Goal: Task Accomplishment & Management: Manage account settings

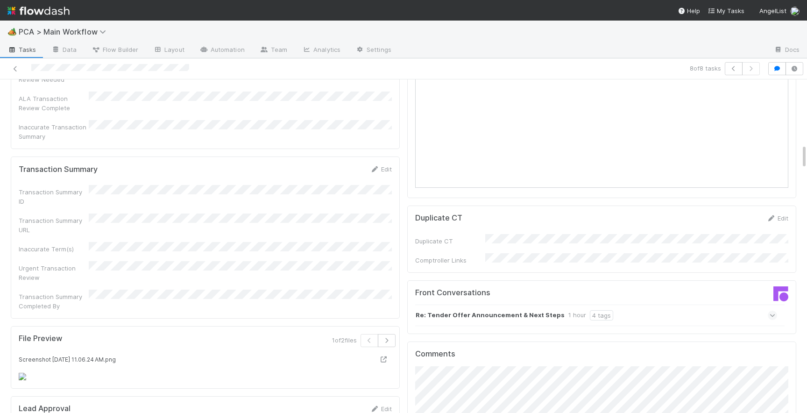
scroll to position [833, 0]
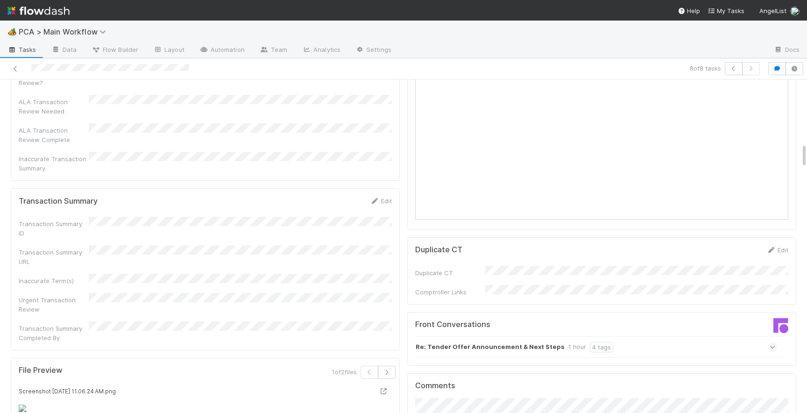
click at [772, 342] on icon at bounding box center [772, 346] width 6 height 9
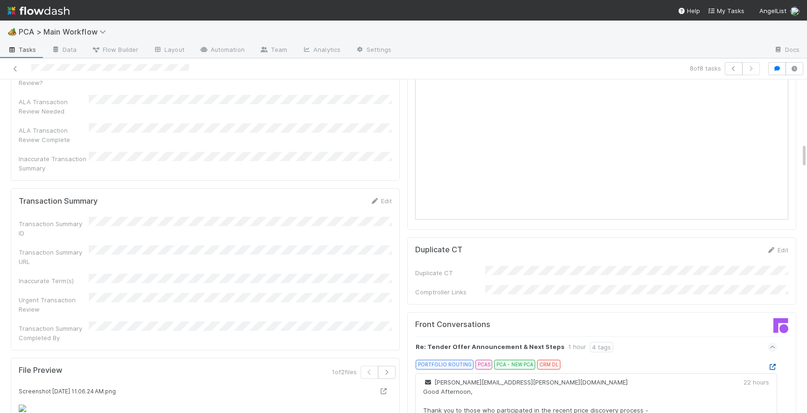
click at [773, 364] on icon at bounding box center [771, 367] width 9 height 6
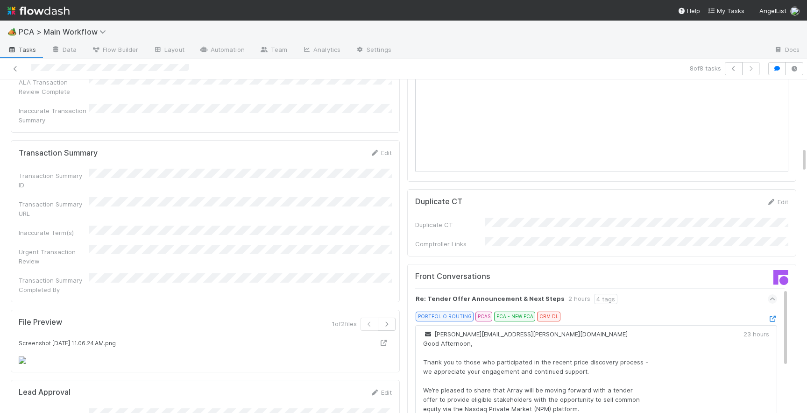
scroll to position [888, 0]
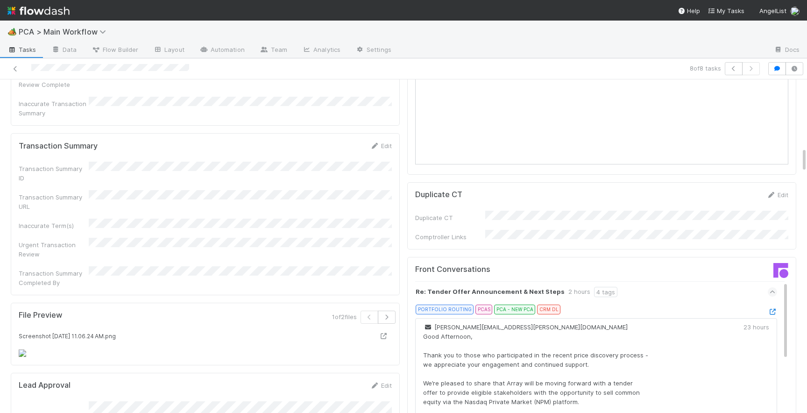
click at [772, 304] on div "PORTFOLIO ROUTING PCAS PCA - NEW PCA CRM DL" at bounding box center [599, 310] width 354 height 13
click at [771, 309] on icon at bounding box center [771, 312] width 9 height 6
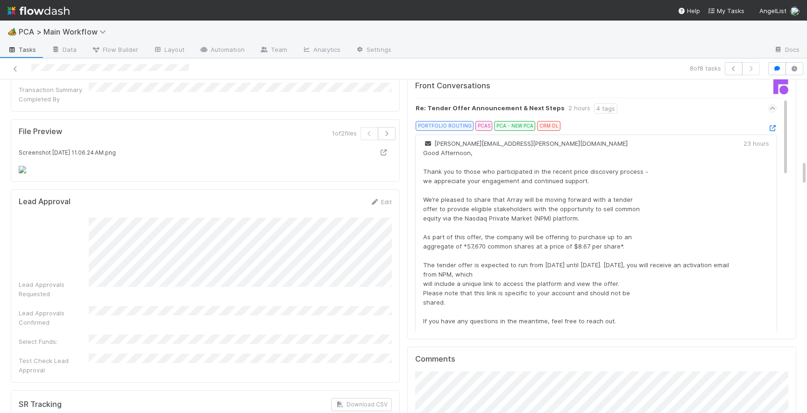
scroll to position [1136, 0]
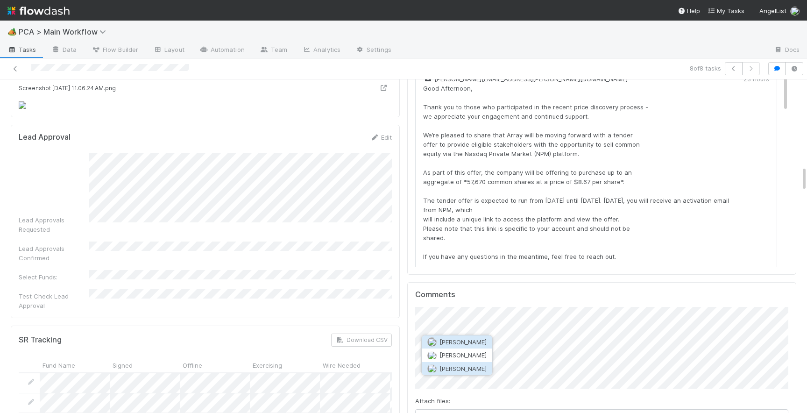
click at [463, 367] on span "[PERSON_NAME]" at bounding box center [462, 368] width 47 height 7
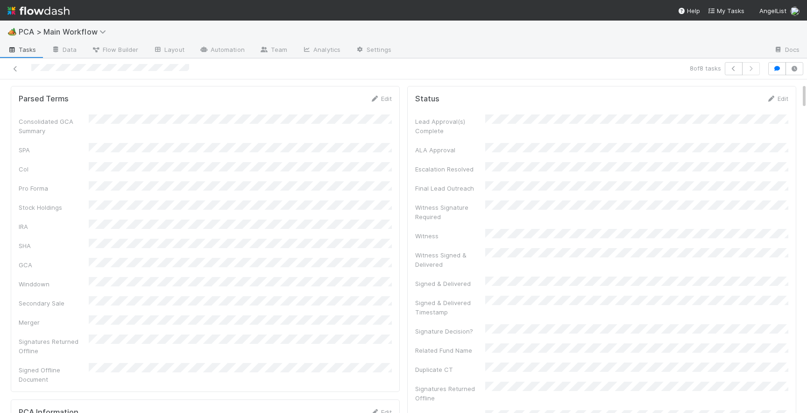
scroll to position [0, 0]
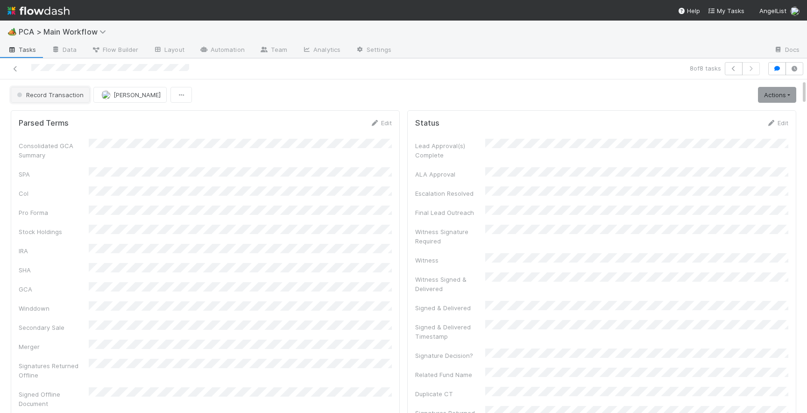
click at [70, 94] on span "Record Transaction" at bounding box center [49, 94] width 69 height 7
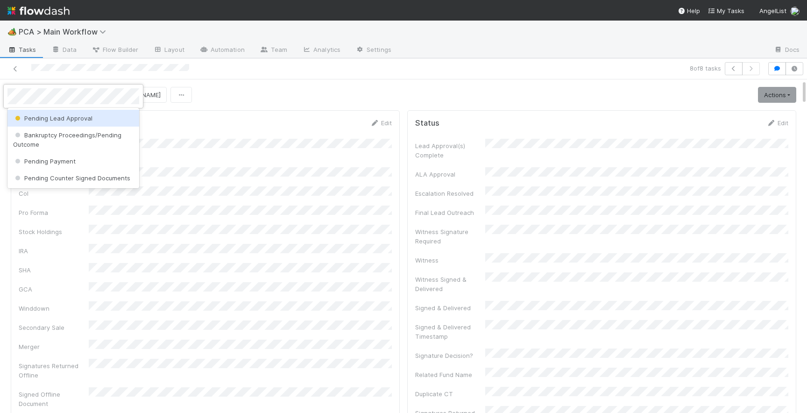
click at [86, 117] on span "Pending Lead Approval" at bounding box center [52, 117] width 79 height 7
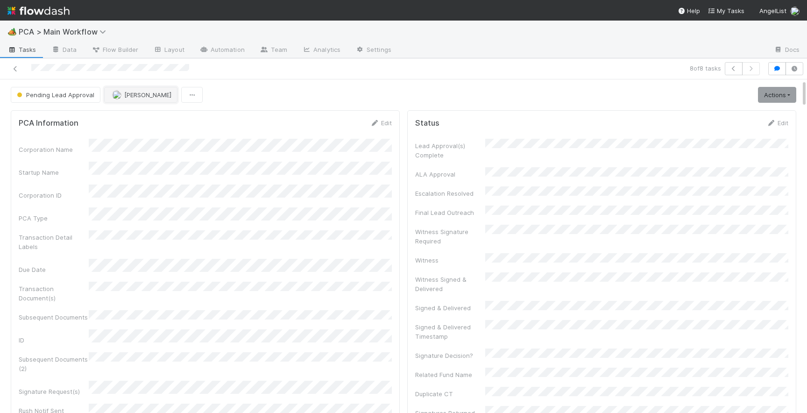
click at [131, 95] on span "[PERSON_NAME]" at bounding box center [147, 94] width 47 height 7
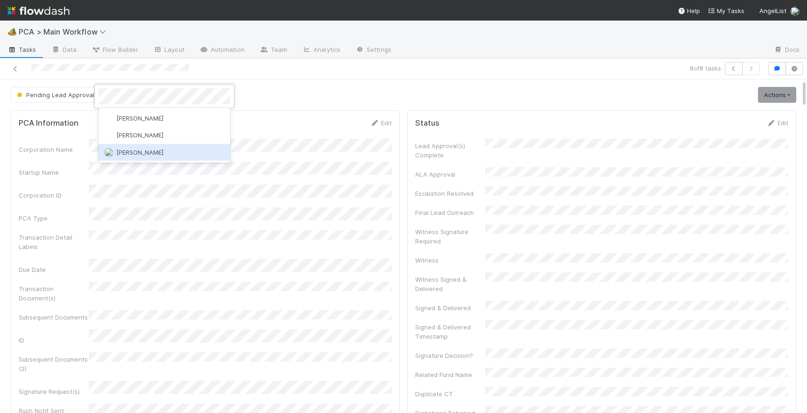
click at [137, 154] on span "[PERSON_NAME]" at bounding box center [139, 151] width 47 height 7
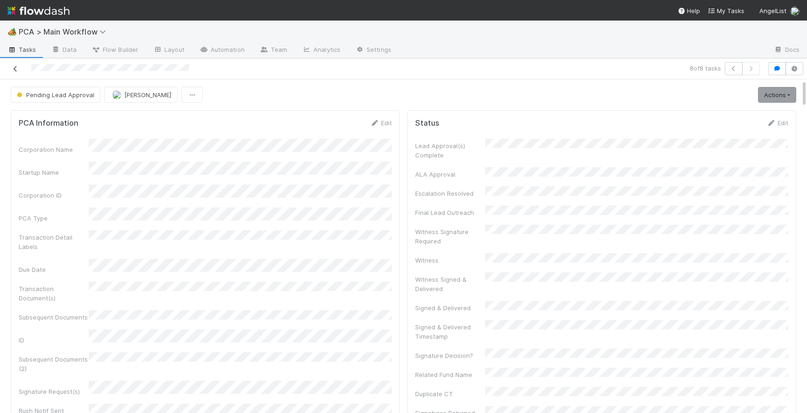
click at [13, 70] on icon at bounding box center [15, 69] width 9 height 6
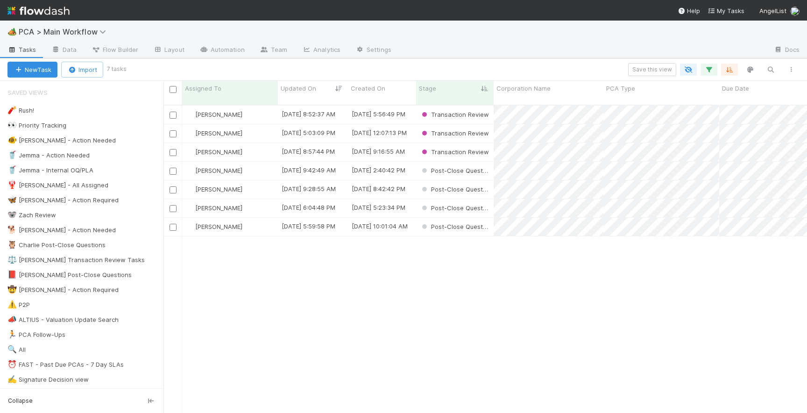
scroll to position [315, 643]
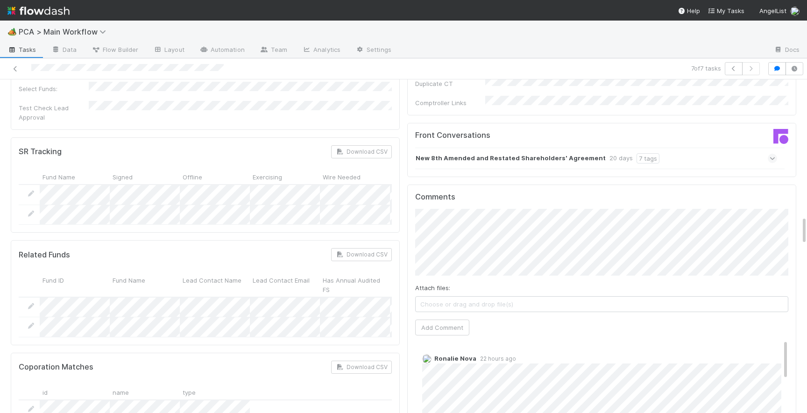
scroll to position [1551, 0]
click at [432, 316] on button "Add Comment" at bounding box center [442, 324] width 54 height 16
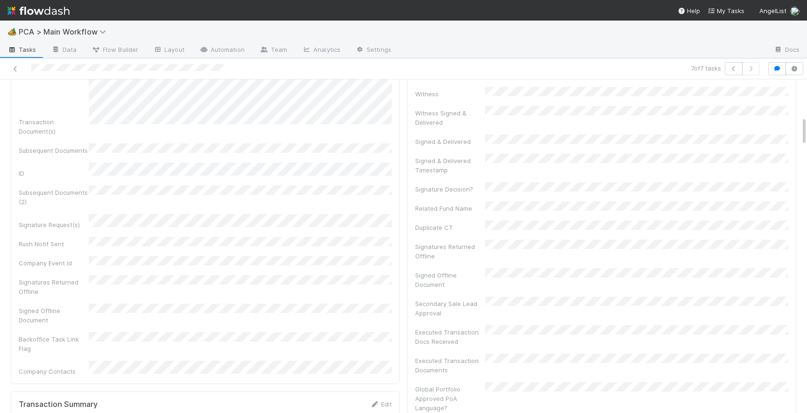
scroll to position [0, 0]
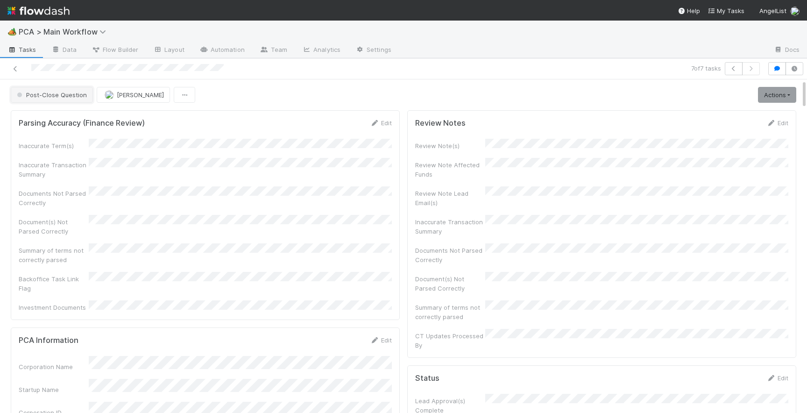
click at [57, 98] on span "Post-Close Question" at bounding box center [51, 94] width 72 height 7
click at [36, 120] on span "Internal - Open Question / Request" at bounding box center [70, 117] width 114 height 7
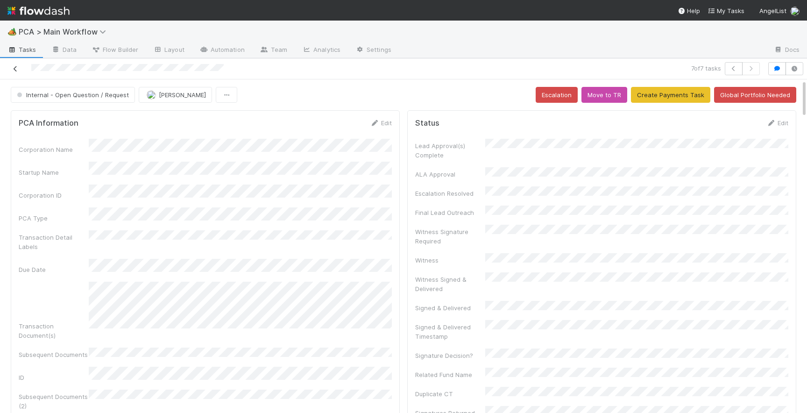
click at [13, 68] on icon at bounding box center [15, 69] width 9 height 6
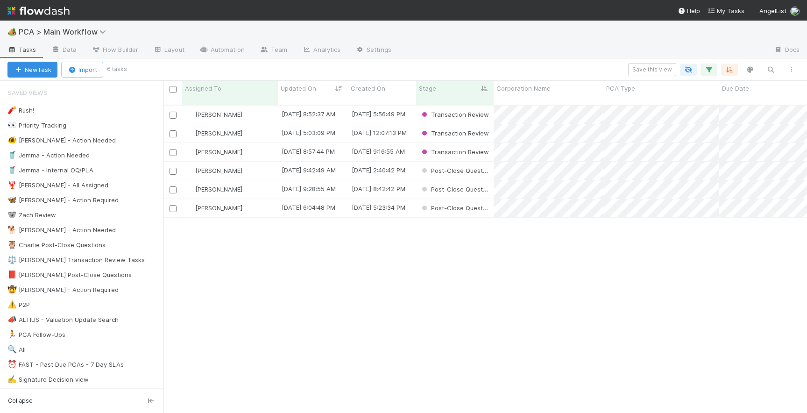
scroll to position [315, 643]
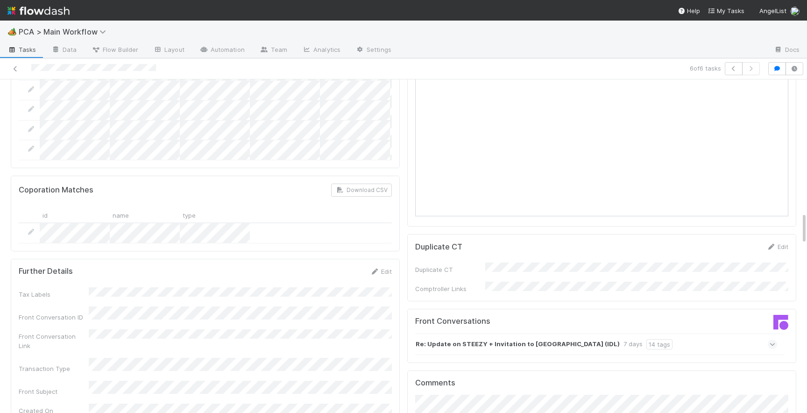
scroll to position [1356, 0]
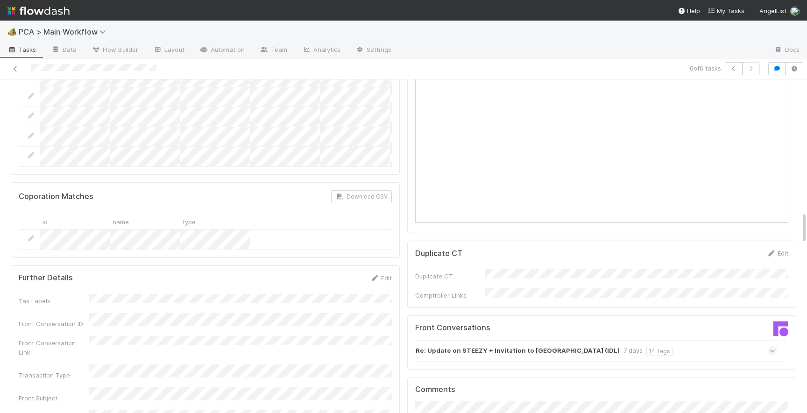
click at [773, 346] on icon at bounding box center [772, 350] width 6 height 9
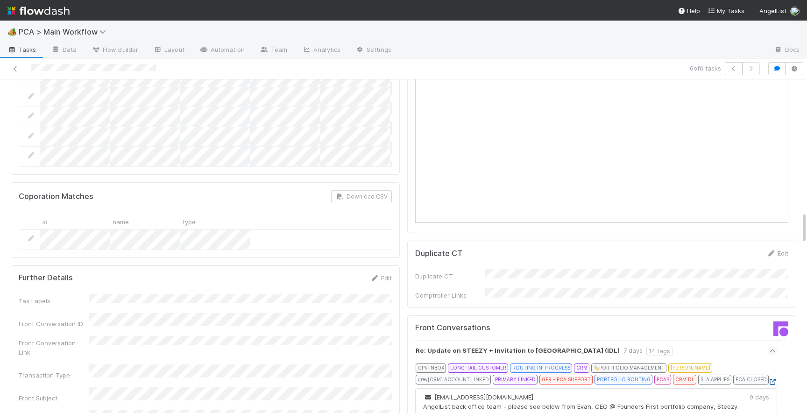
click at [771, 379] on icon at bounding box center [771, 382] width 9 height 6
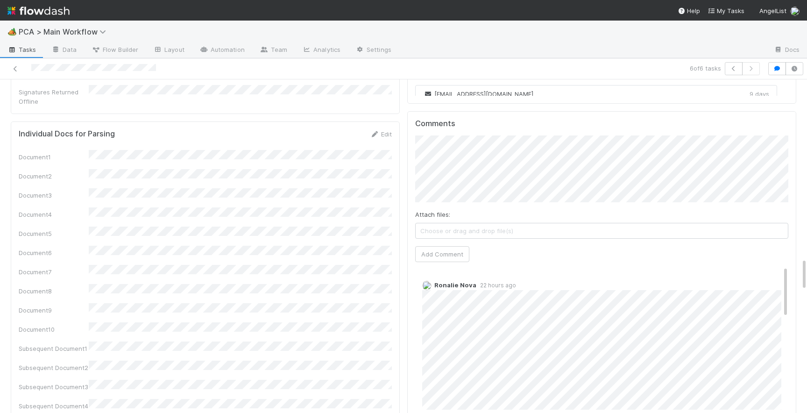
scroll to position [1798, 0]
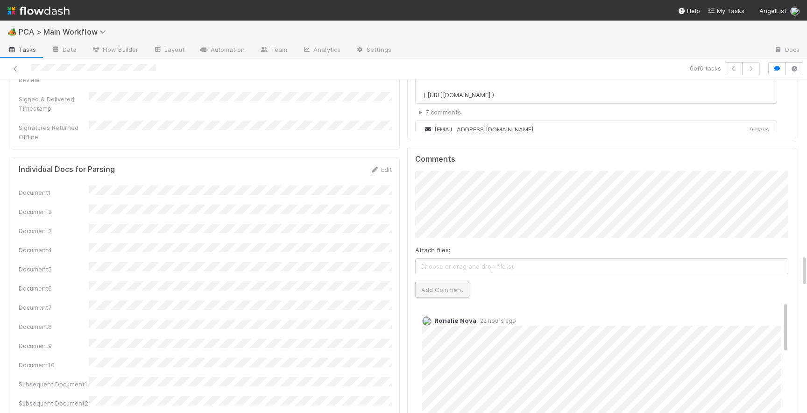
click at [435, 281] on button "Add Comment" at bounding box center [442, 289] width 54 height 16
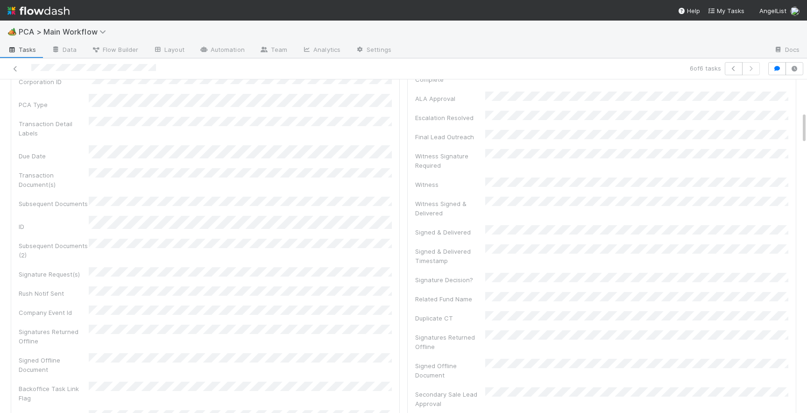
scroll to position [0, 0]
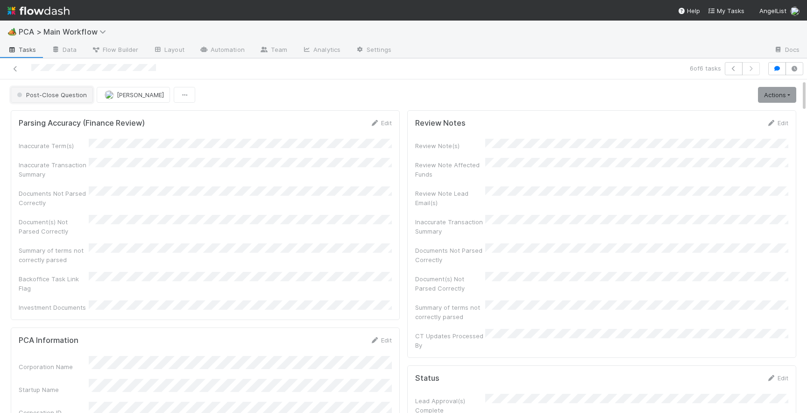
click at [63, 98] on span "Post-Close Question" at bounding box center [51, 94] width 72 height 7
click at [68, 119] on span "Internal - Open Question / Request" at bounding box center [70, 117] width 114 height 7
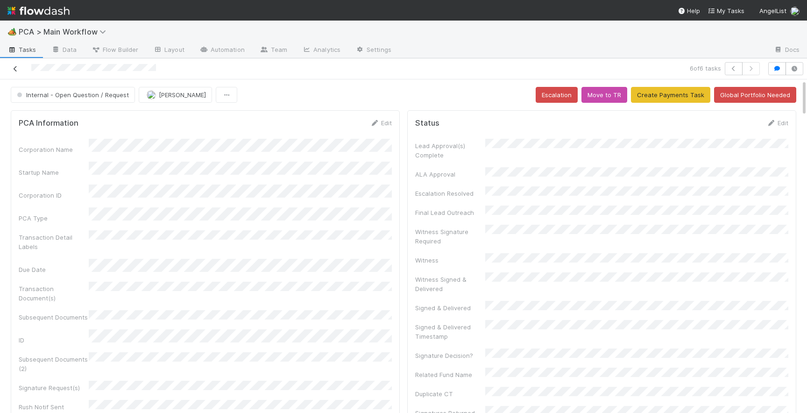
click at [14, 66] on icon at bounding box center [15, 69] width 9 height 6
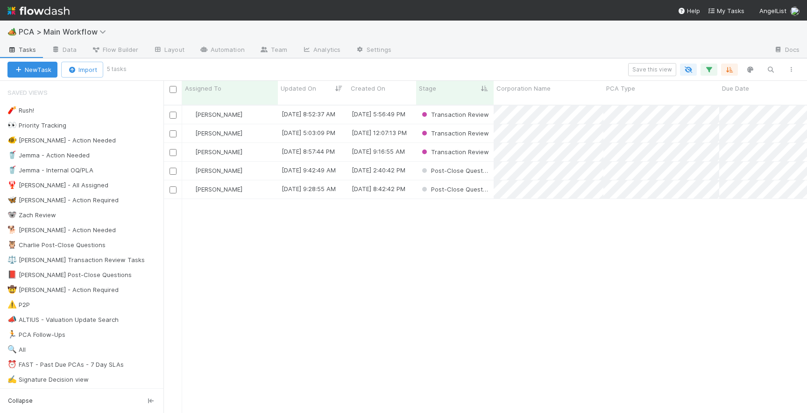
scroll to position [315, 643]
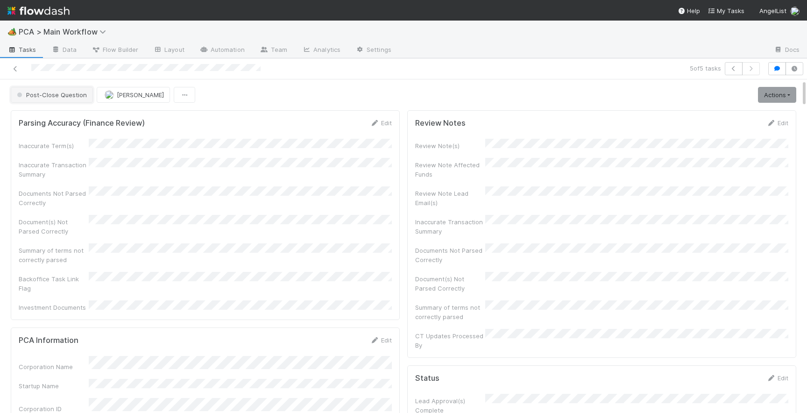
click at [46, 97] on span "Post-Close Question" at bounding box center [51, 94] width 72 height 7
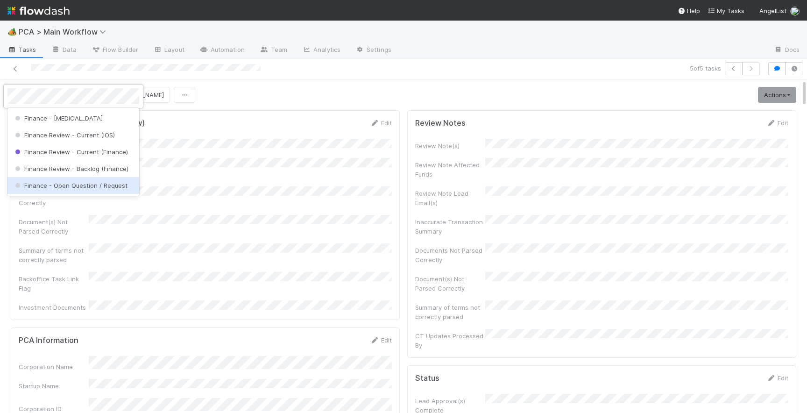
click at [45, 184] on span "Finance - Open Question / Request" at bounding box center [70, 185] width 114 height 7
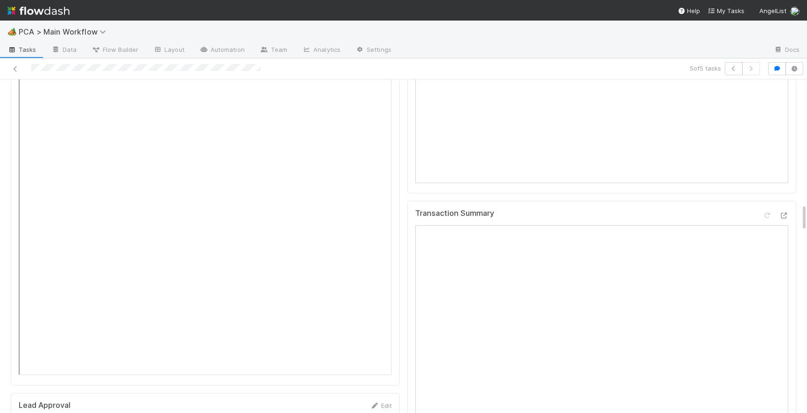
scroll to position [1491, 0]
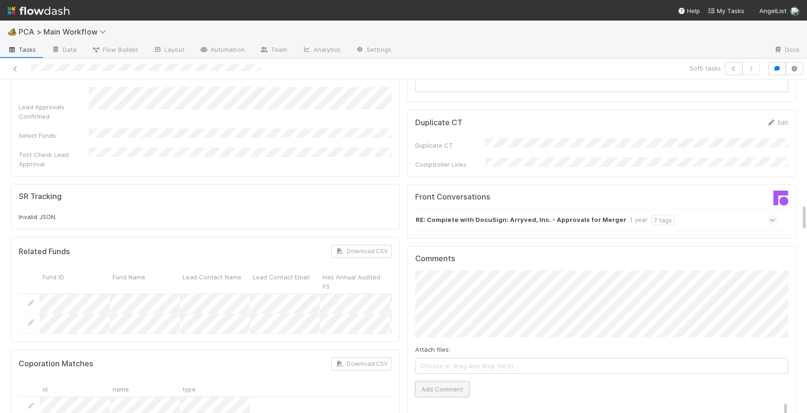
click at [449, 381] on button "Add Comment" at bounding box center [442, 389] width 54 height 16
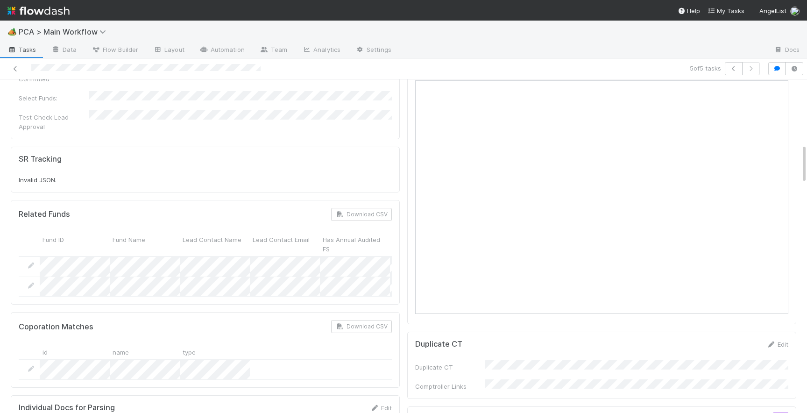
scroll to position [0, 0]
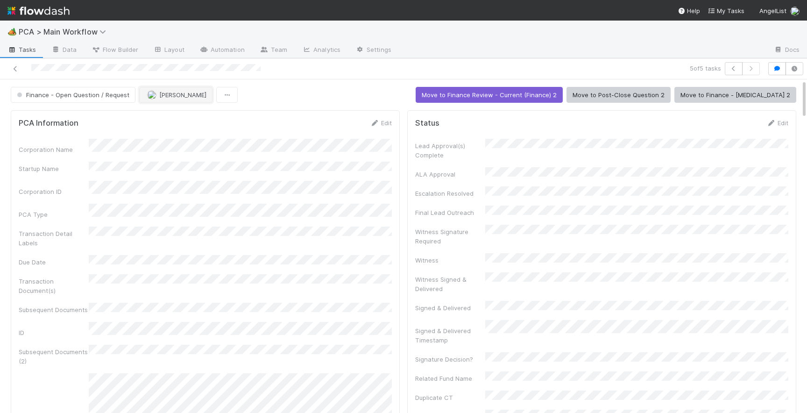
click at [156, 98] on span "[PERSON_NAME]" at bounding box center [176, 94] width 59 height 7
click at [154, 120] on span "[PERSON_NAME]" at bounding box center [174, 117] width 47 height 7
click at [17, 70] on icon at bounding box center [15, 69] width 9 height 6
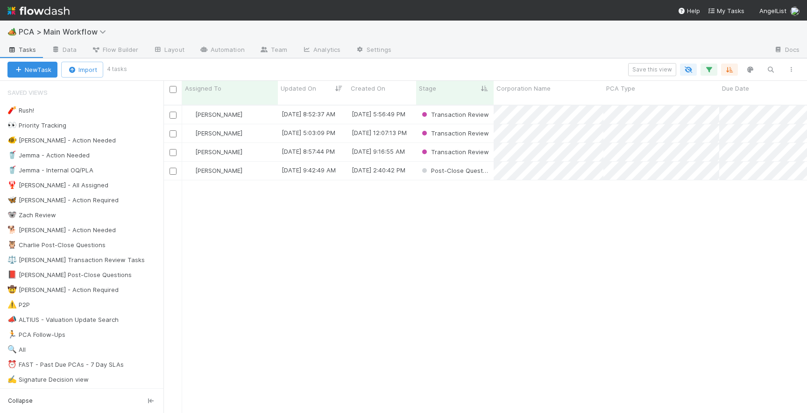
scroll to position [315, 643]
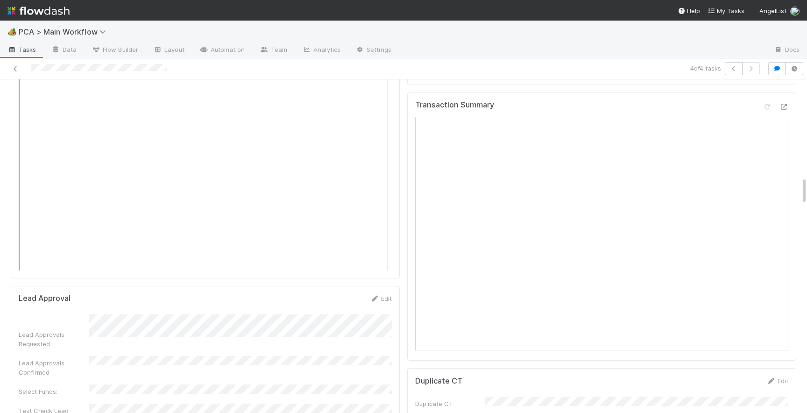
scroll to position [1156, 0]
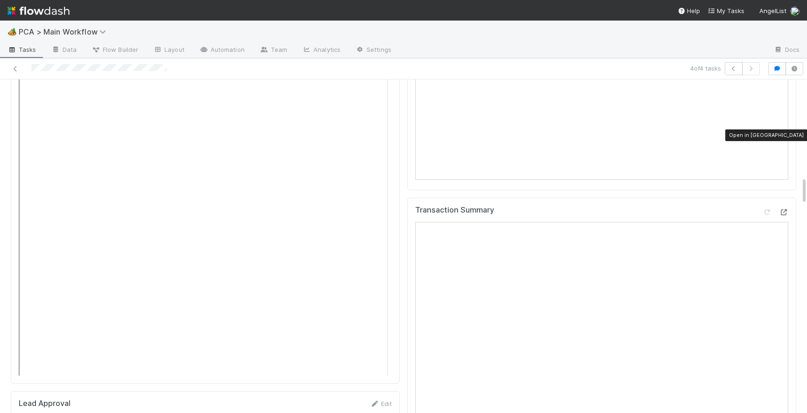
click at [786, 209] on icon at bounding box center [783, 212] width 9 height 6
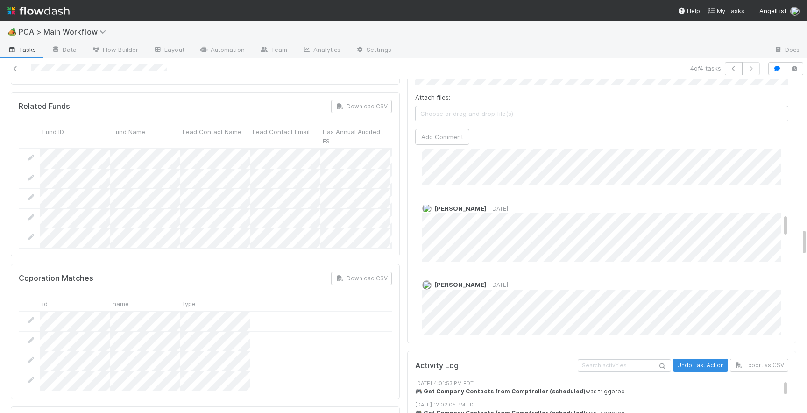
scroll to position [516, 0]
click at [500, 198] on span "[DATE]" at bounding box center [496, 201] width 21 height 7
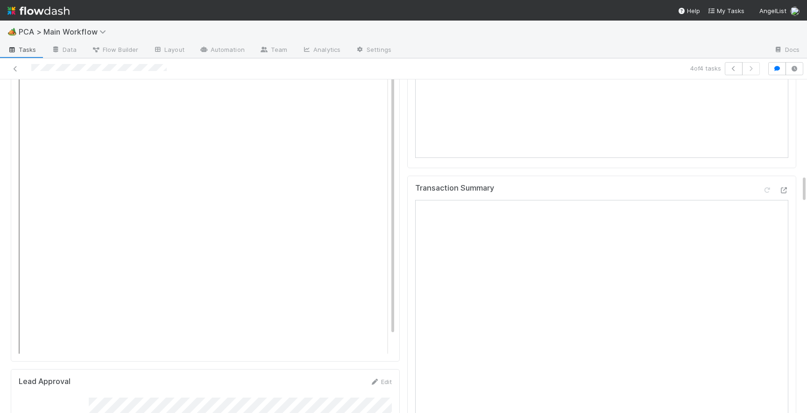
scroll to position [1189, 0]
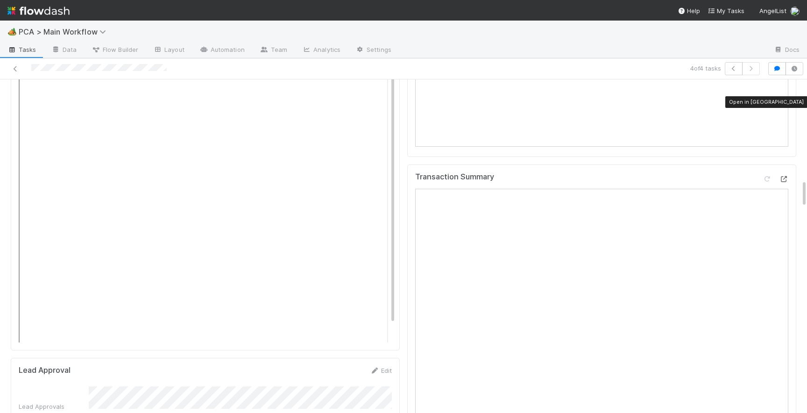
click at [784, 176] on icon at bounding box center [783, 179] width 9 height 6
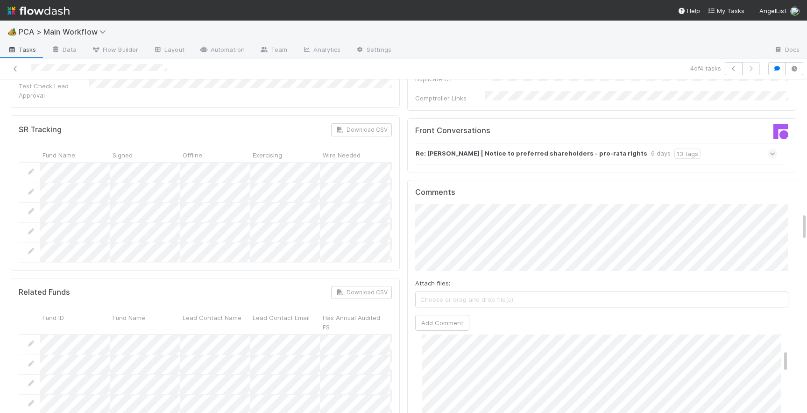
scroll to position [0, 0]
click at [444, 315] on button "Add Comment" at bounding box center [442, 323] width 54 height 16
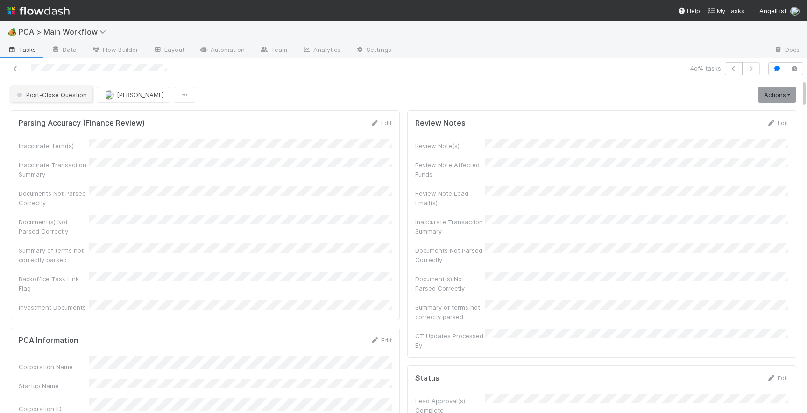
click at [60, 96] on span "Post-Close Question" at bounding box center [51, 94] width 72 height 7
click at [63, 123] on div "[MEDICAL_DATA]" at bounding box center [73, 118] width 132 height 17
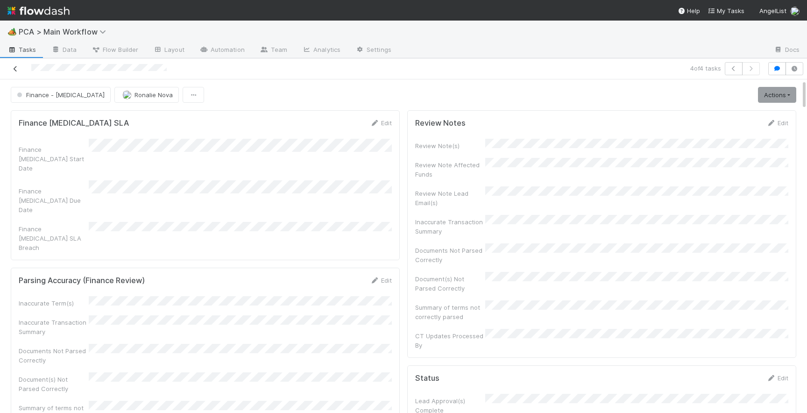
click at [18, 68] on icon at bounding box center [15, 69] width 9 height 6
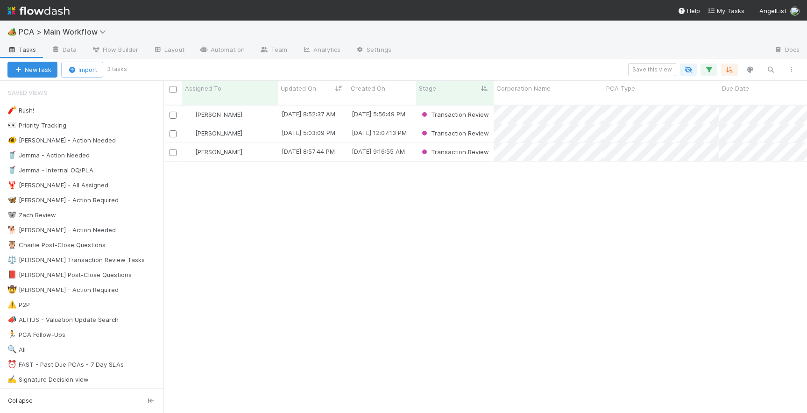
scroll to position [315, 643]
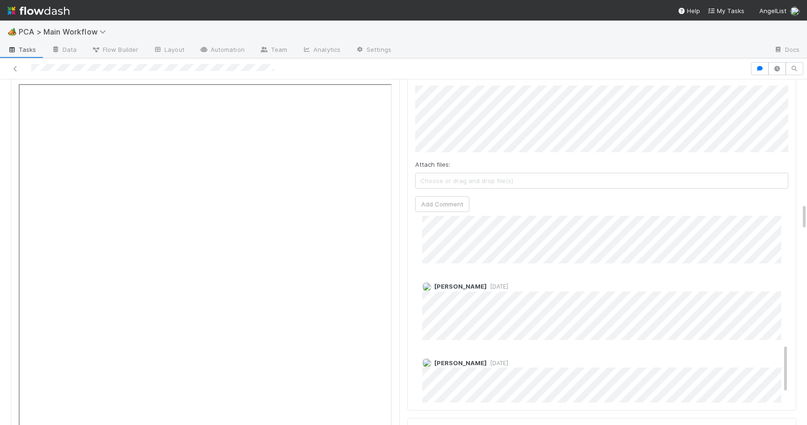
scroll to position [486, 0]
